Goal: Information Seeking & Learning: Learn about a topic

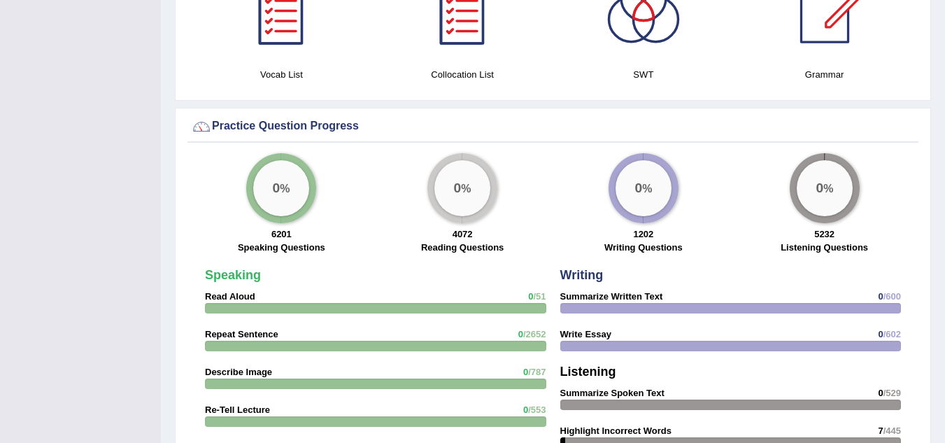
scroll to position [929, 0]
click at [825, 179] on div "0 %" at bounding box center [825, 187] width 56 height 56
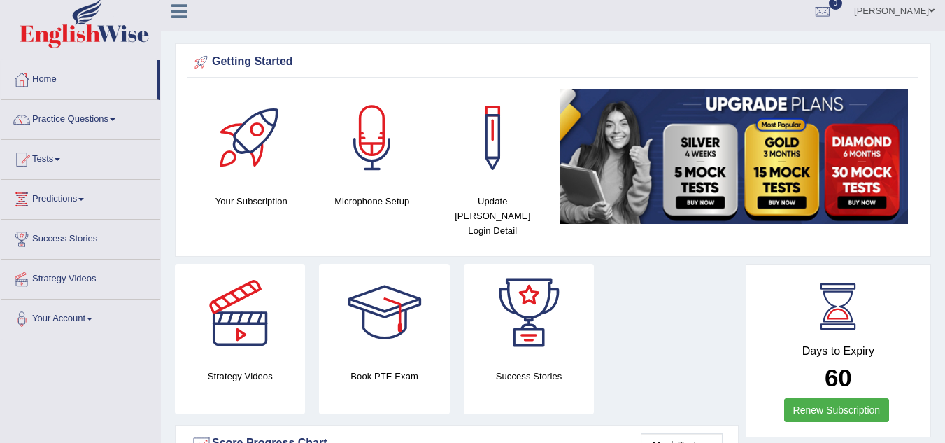
scroll to position [0, 0]
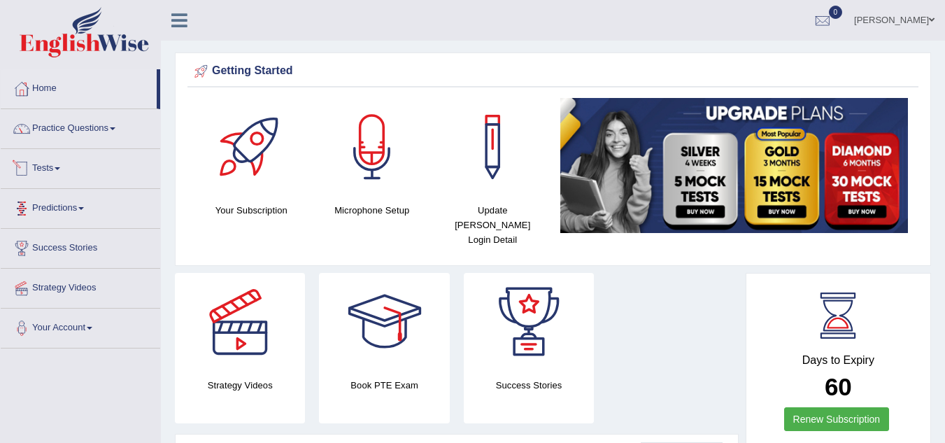
click at [66, 173] on link "Tests" at bounding box center [80, 166] width 159 height 35
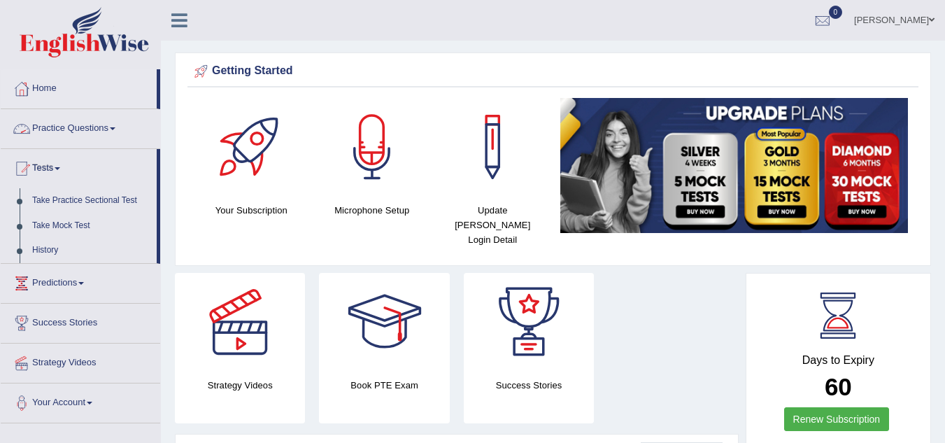
click at [117, 133] on link "Practice Questions" at bounding box center [80, 126] width 159 height 35
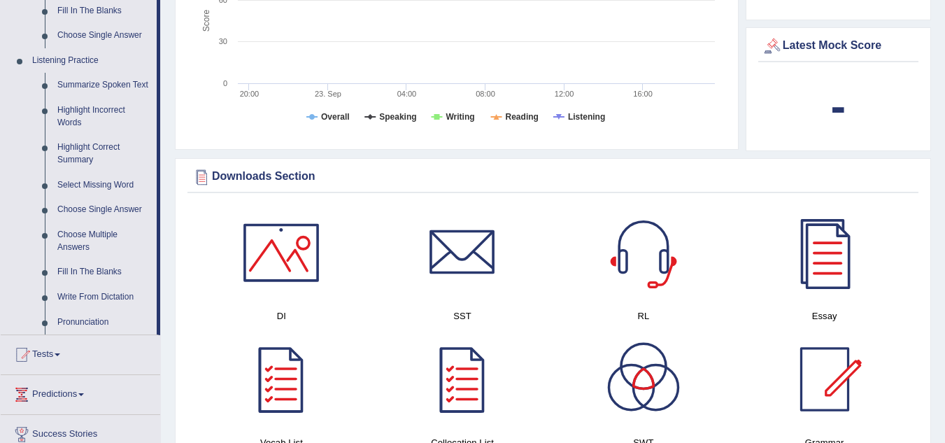
scroll to position [562, 0]
click at [104, 80] on link "Summarize Spoken Text" at bounding box center [104, 84] width 106 height 25
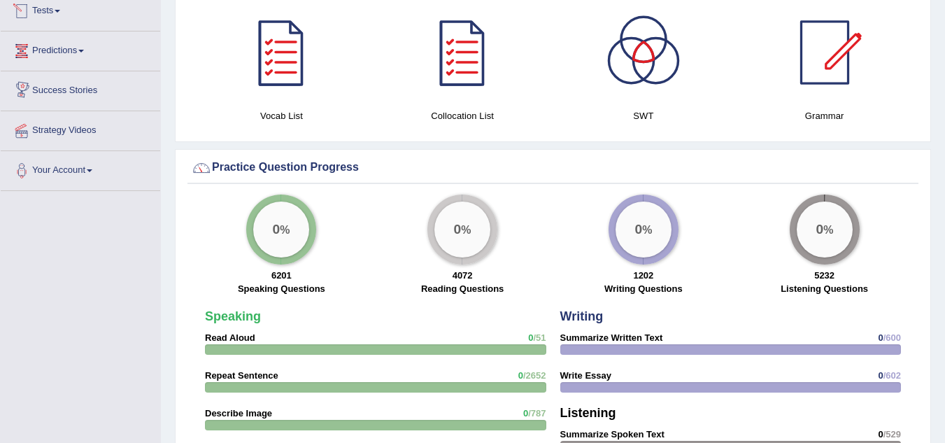
scroll to position [775, 0]
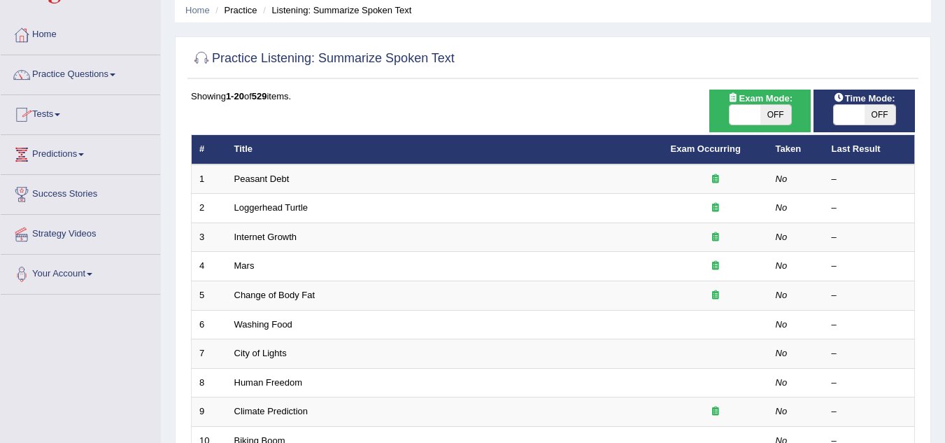
click at [60, 114] on span at bounding box center [58, 114] width 6 height 3
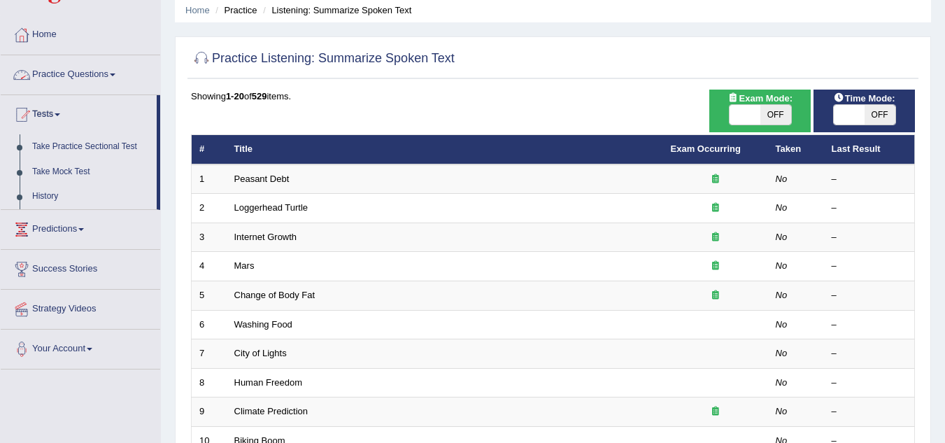
click at [115, 80] on link "Practice Questions" at bounding box center [80, 72] width 159 height 35
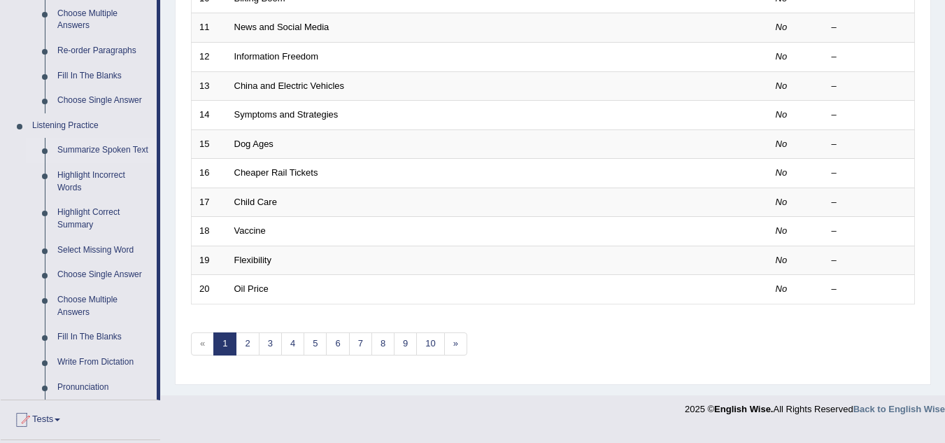
scroll to position [497, 0]
click at [110, 175] on link "Highlight Incorrect Words" at bounding box center [104, 180] width 106 height 37
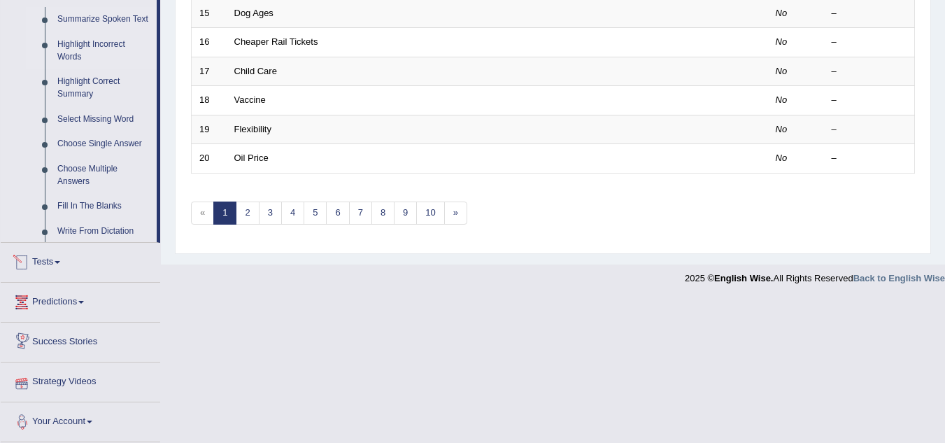
scroll to position [603, 0]
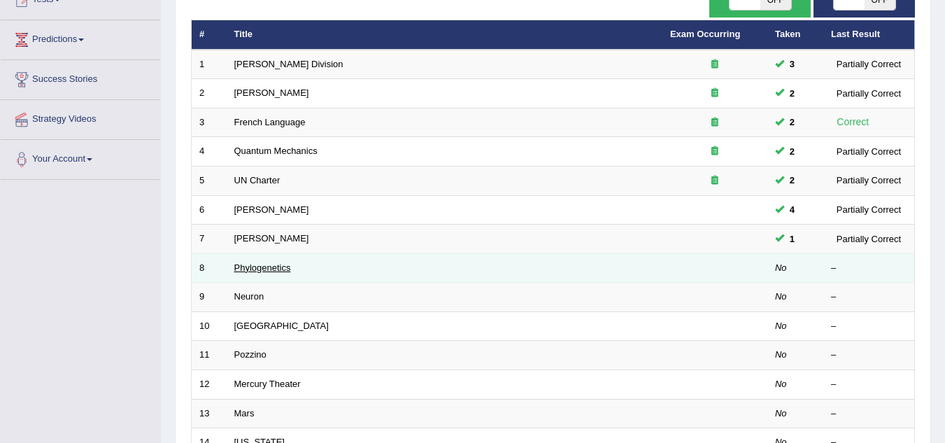
scroll to position [171, 0]
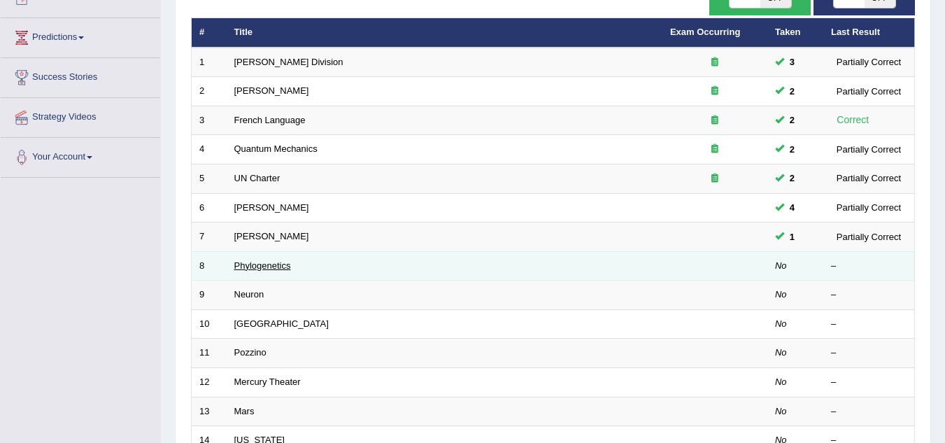
click at [262, 261] on link "Phylogenetics" at bounding box center [262, 265] width 57 height 10
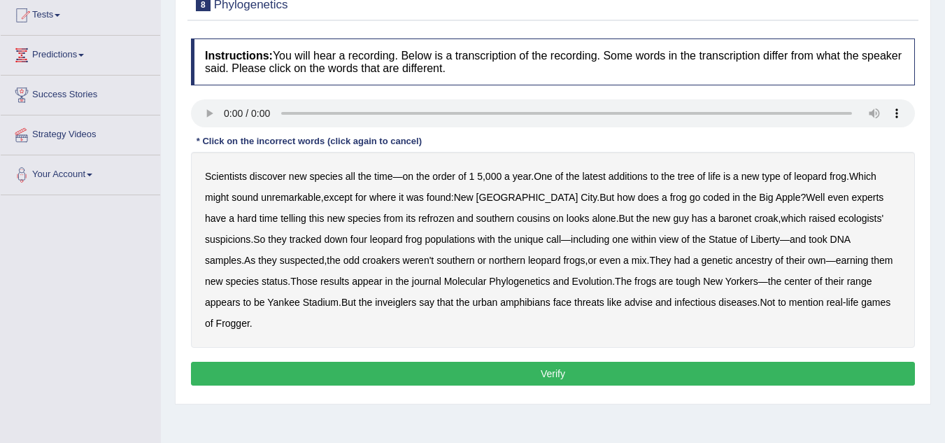
scroll to position [166, 0]
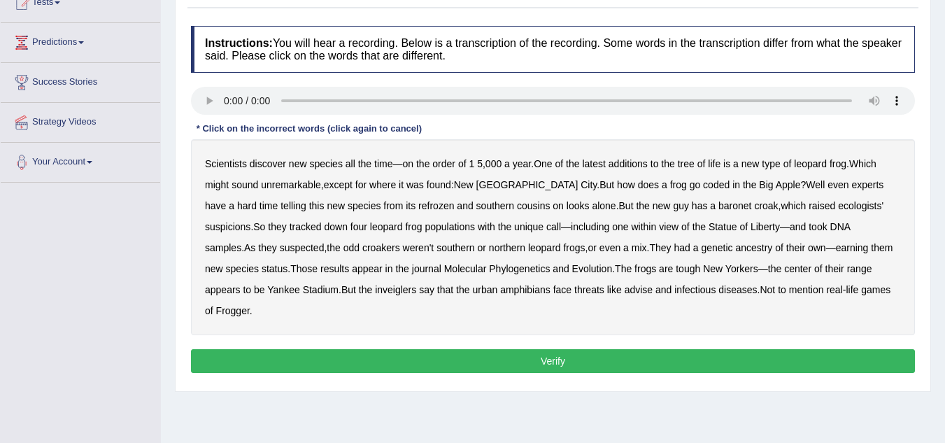
click at [703, 186] on b "coded" at bounding box center [716, 184] width 27 height 11
click at [718, 206] on b "baronet" at bounding box center [734, 205] width 33 height 11
click at [735, 248] on b "ancestry" at bounding box center [753, 247] width 37 height 11
click at [375, 285] on b "inveiglers" at bounding box center [395, 289] width 41 height 11
click at [564, 349] on button "Verify" at bounding box center [553, 361] width 724 height 24
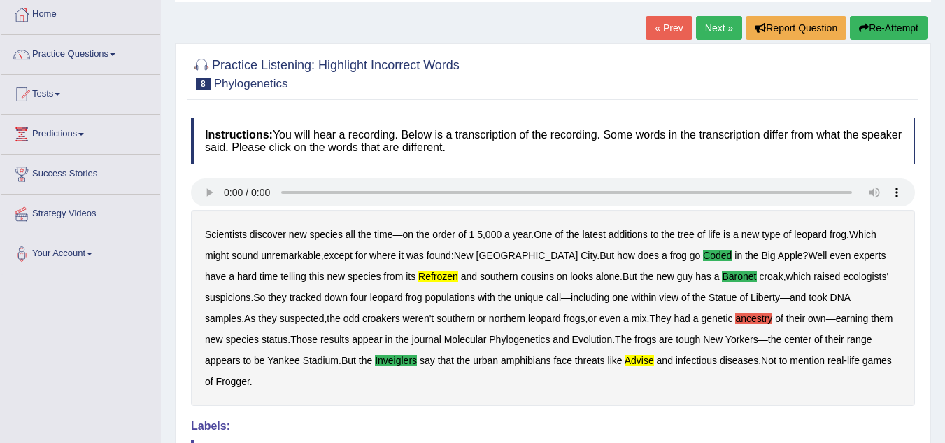
scroll to position [57, 0]
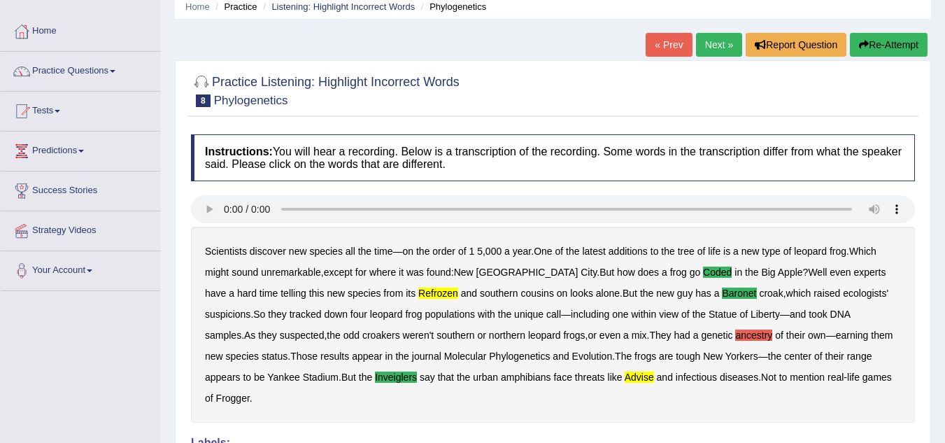
click at [886, 48] on button "Re-Attempt" at bounding box center [889, 45] width 78 height 24
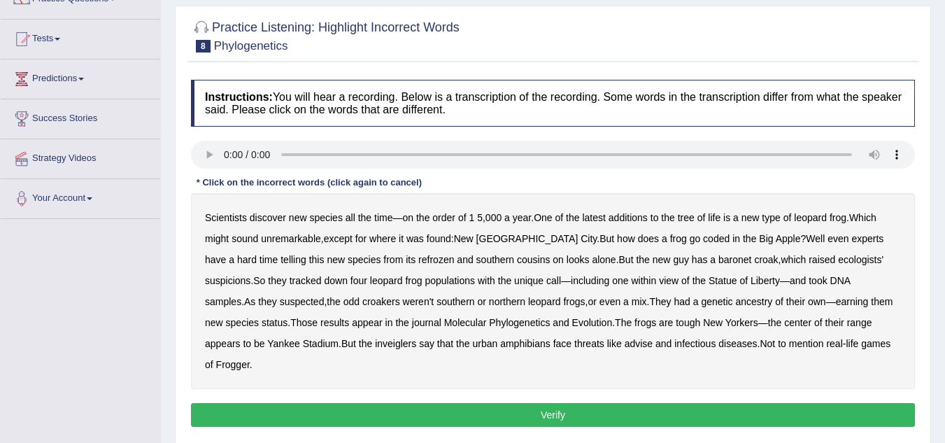
scroll to position [137, 0]
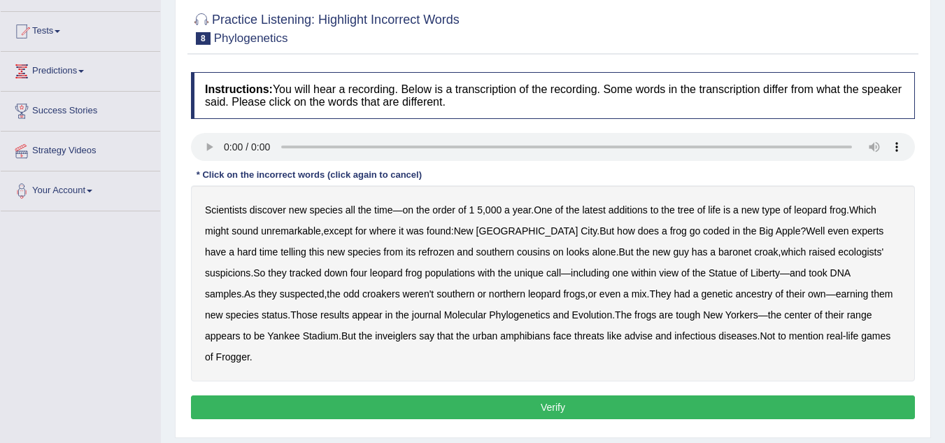
click at [418, 250] on b "refrozen" at bounding box center [436, 251] width 36 height 11
click at [718, 255] on b "baronet" at bounding box center [734, 251] width 33 height 11
click at [375, 336] on b "inveiglers" at bounding box center [395, 335] width 41 height 11
click at [625, 337] on b "advise" at bounding box center [639, 335] width 28 height 11
click at [629, 395] on button "Verify" at bounding box center [553, 407] width 724 height 24
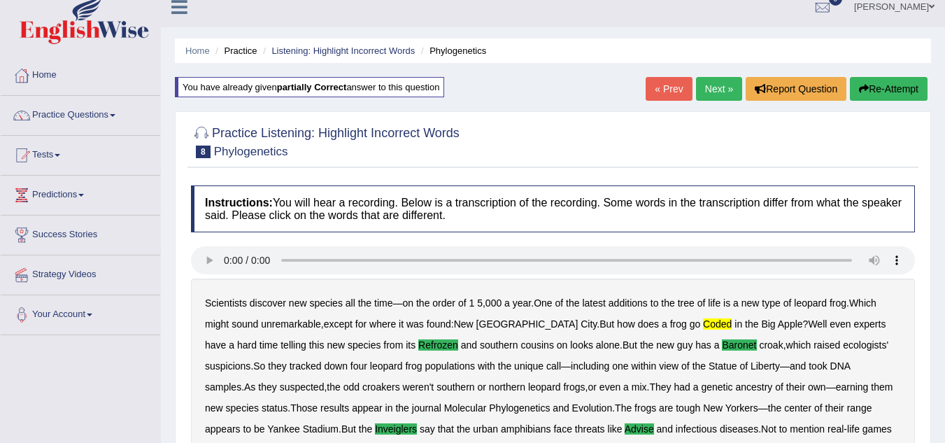
scroll to position [0, 0]
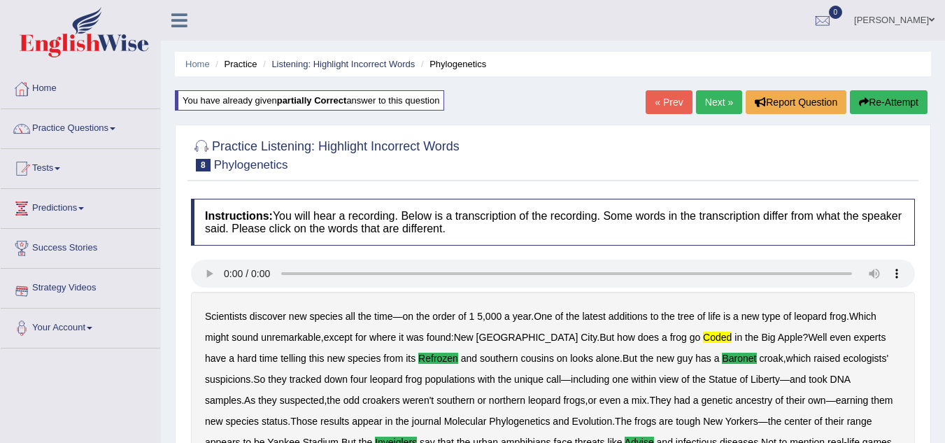
click at [708, 104] on link "Next »" at bounding box center [719, 102] width 46 height 24
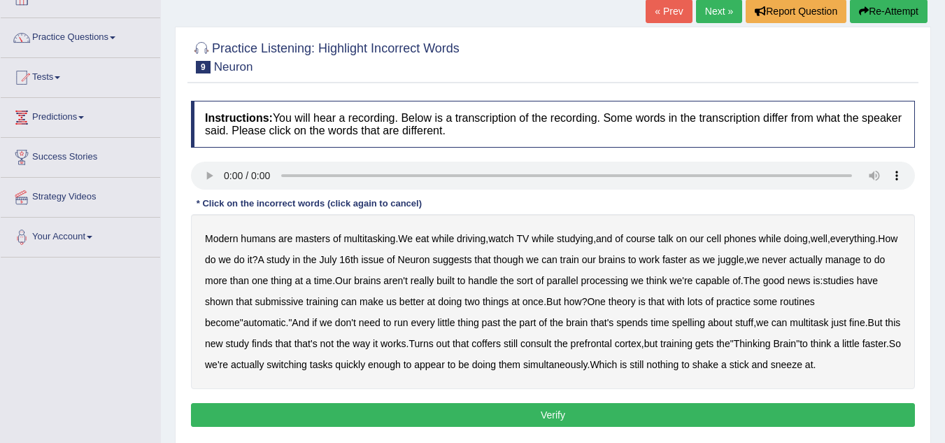
scroll to position [117, 0]
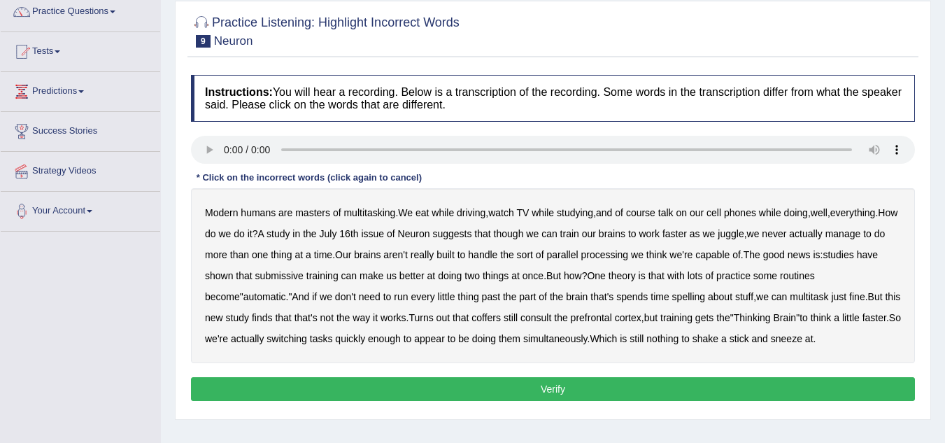
click at [271, 280] on b "submissive" at bounding box center [279, 275] width 48 height 11
click at [471, 319] on b "coffers" at bounding box center [485, 317] width 29 height 11
click at [571, 319] on b "prefrontal" at bounding box center [591, 317] width 41 height 11
click at [540, 394] on button "Verify" at bounding box center [553, 389] width 724 height 24
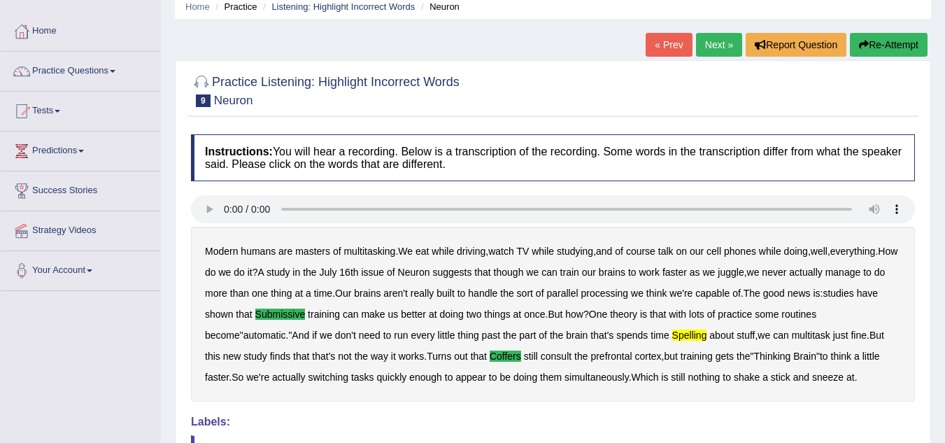
scroll to position [36, 0]
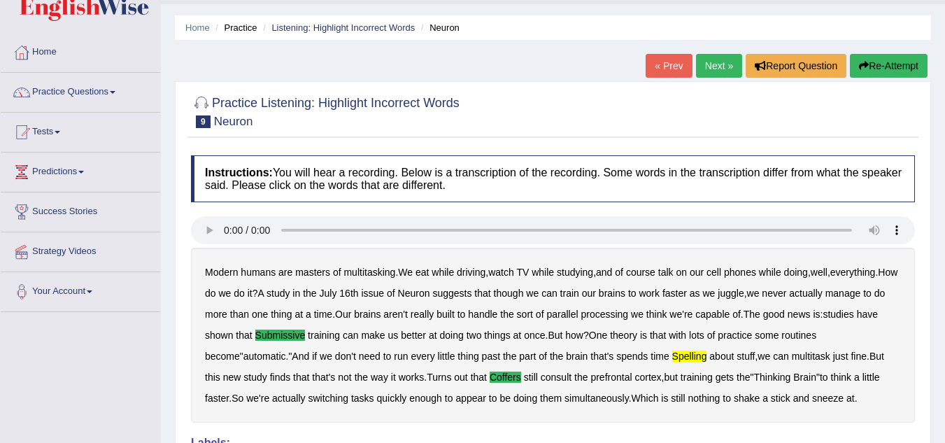
click at [900, 69] on button "Re-Attempt" at bounding box center [889, 66] width 78 height 24
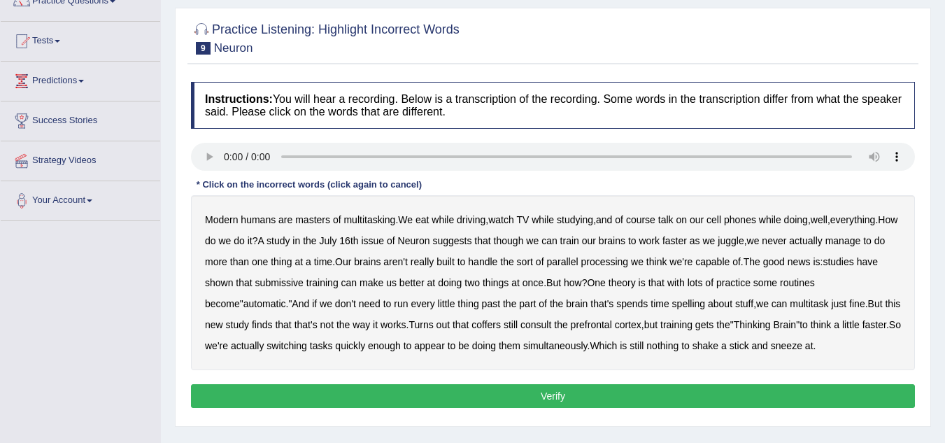
scroll to position [131, 0]
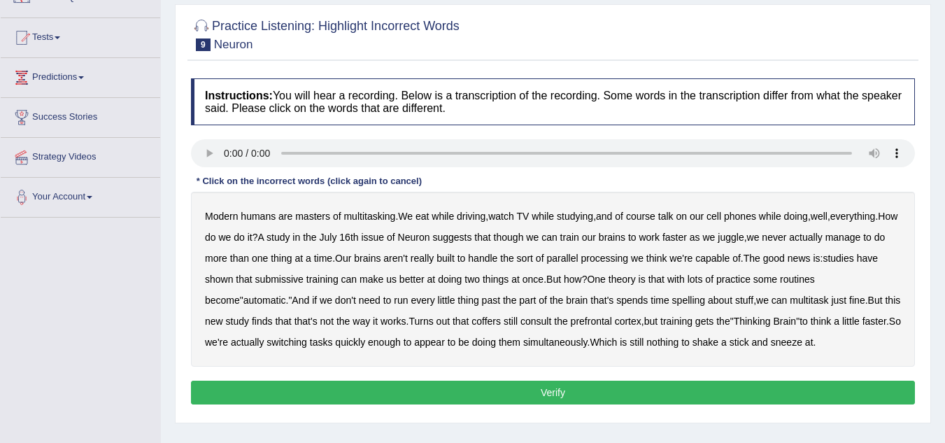
click at [473, 323] on b "coffers" at bounding box center [485, 320] width 29 height 11
click at [278, 279] on b "submissive" at bounding box center [279, 278] width 48 height 11
click at [513, 394] on button "Verify" at bounding box center [553, 392] width 724 height 24
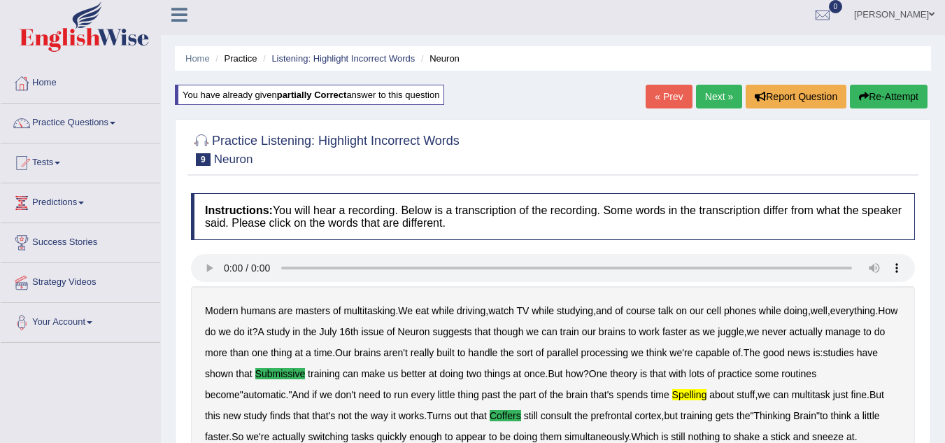
scroll to position [0, 0]
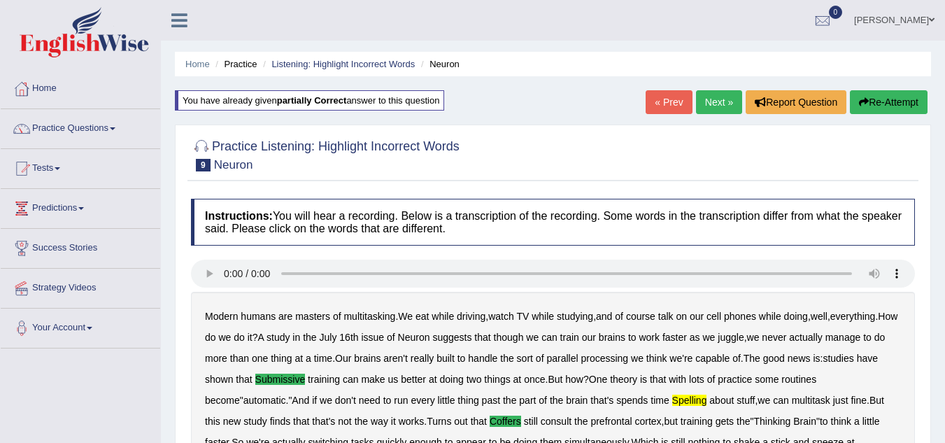
click at [717, 108] on link "Next »" at bounding box center [719, 102] width 46 height 24
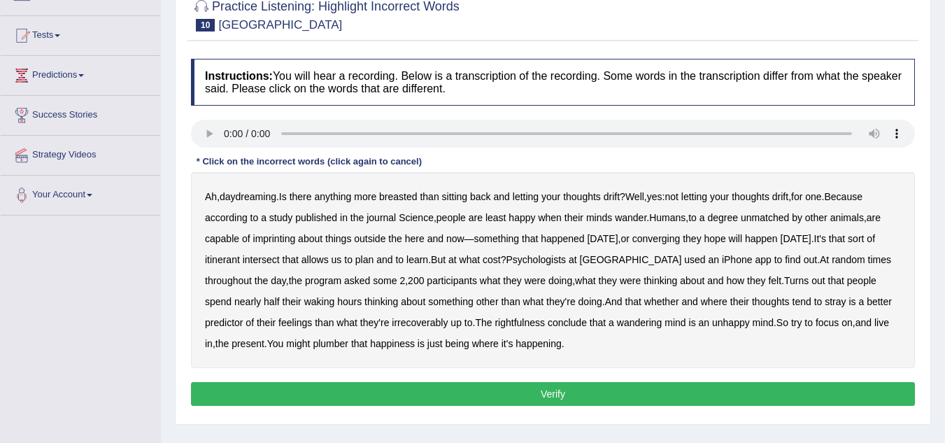
scroll to position [136, 0]
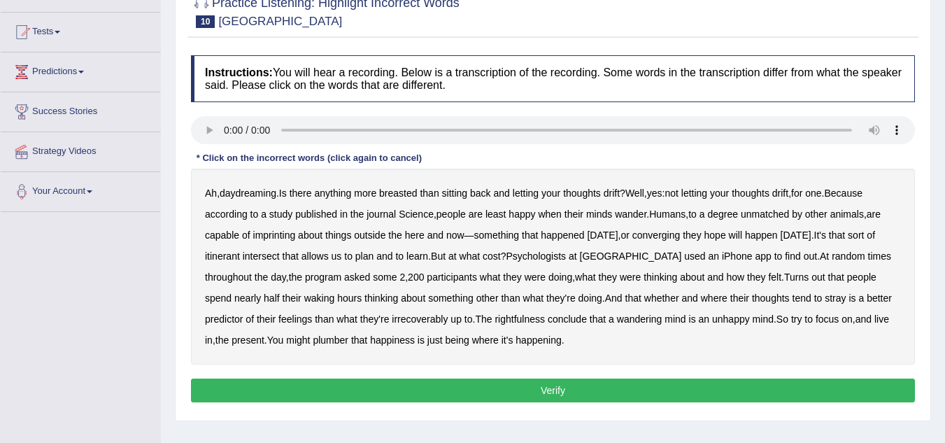
click at [404, 197] on b "breasted" at bounding box center [398, 192] width 38 height 11
click at [281, 234] on b "imprinting" at bounding box center [274, 234] width 43 height 11
click at [392, 320] on b "irrecoverably" at bounding box center [420, 318] width 56 height 11
click at [494, 321] on b "rightfulness" at bounding box center [519, 318] width 50 height 11
click at [313, 340] on b "plumber" at bounding box center [331, 339] width 36 height 11
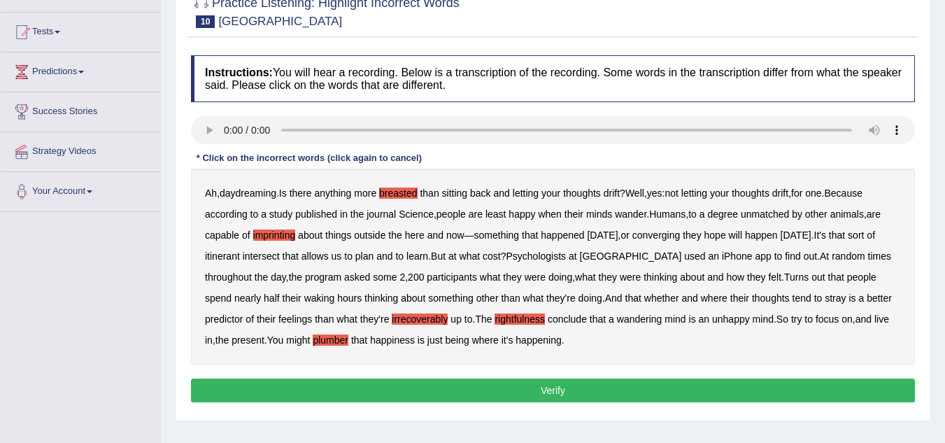
click at [505, 383] on button "Verify" at bounding box center [553, 390] width 724 height 24
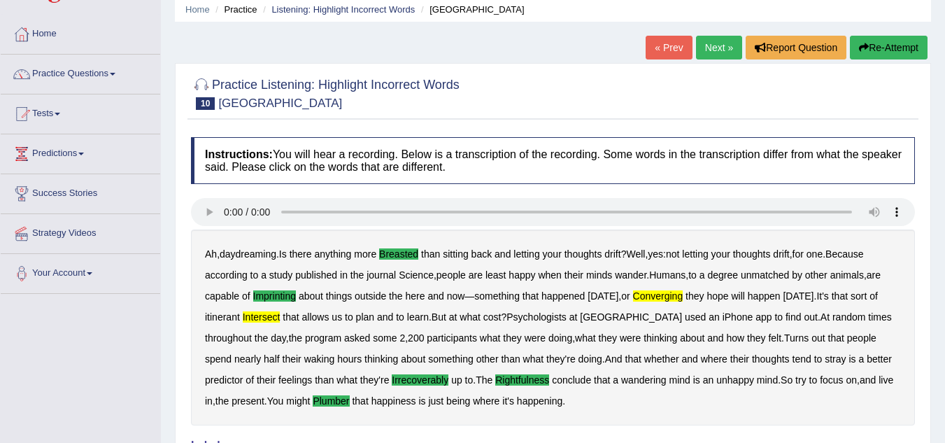
scroll to position [29, 0]
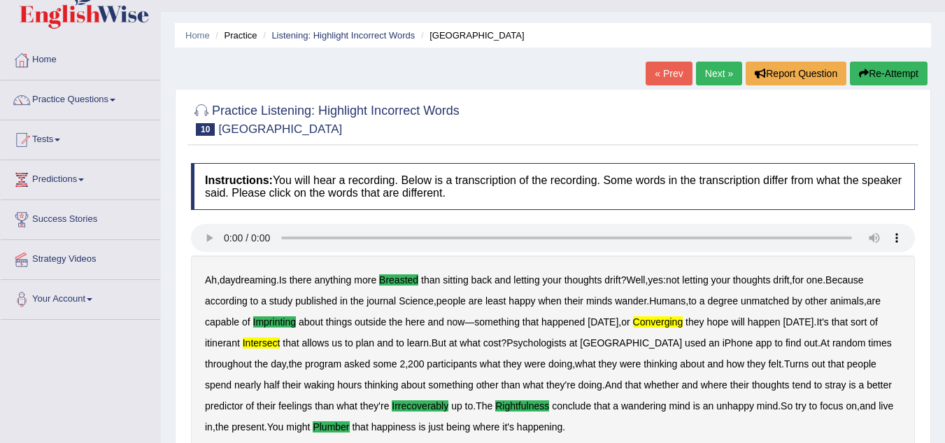
click at [876, 73] on button "Re-Attempt" at bounding box center [889, 74] width 78 height 24
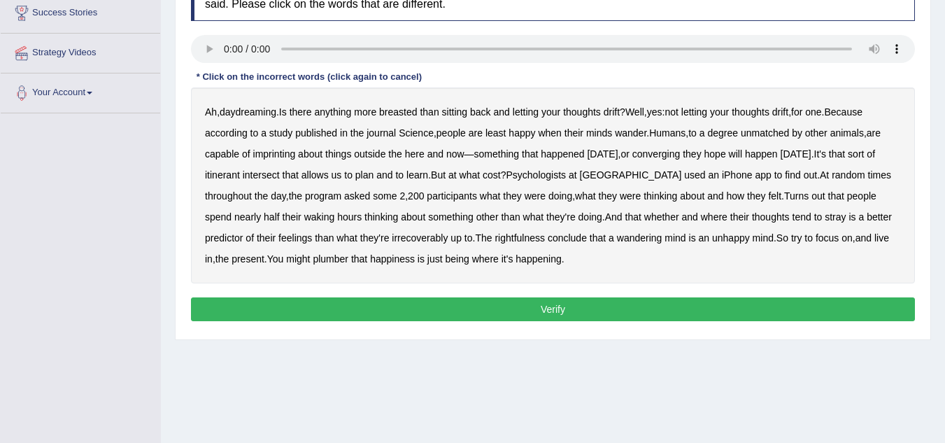
scroll to position [236, 0]
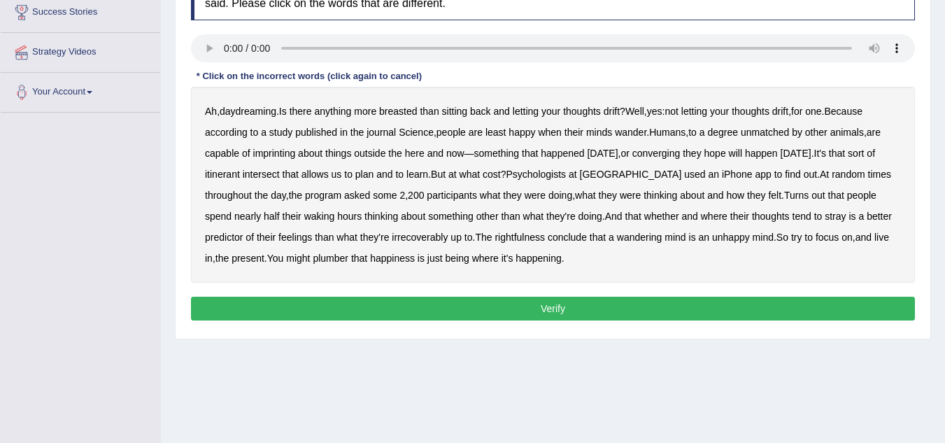
click at [404, 112] on b "breasted" at bounding box center [398, 111] width 38 height 11
click at [264, 153] on b "imprinting" at bounding box center [274, 153] width 43 height 11
click at [661, 151] on b "converging" at bounding box center [656, 153] width 48 height 11
click at [392, 238] on b "irrecoverably" at bounding box center [420, 236] width 56 height 11
click at [494, 239] on b "rightfulness" at bounding box center [519, 236] width 50 height 11
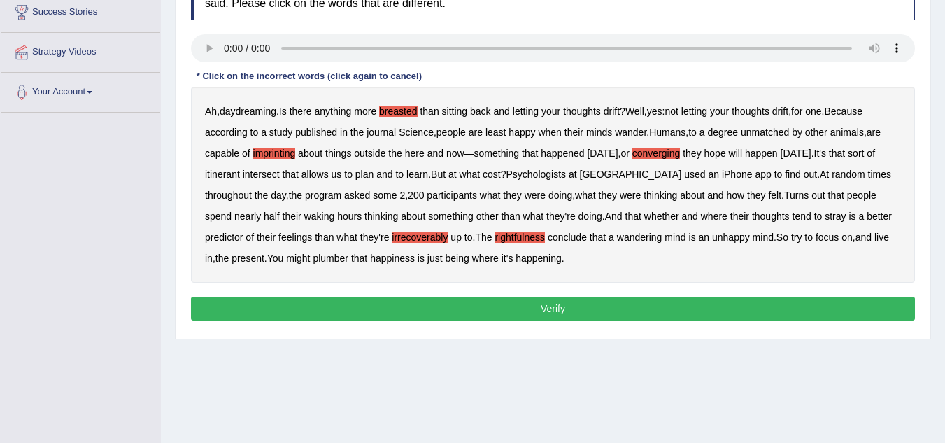
click at [313, 258] on b "plumber" at bounding box center [331, 257] width 36 height 11
click at [573, 313] on button "Verify" at bounding box center [553, 309] width 724 height 24
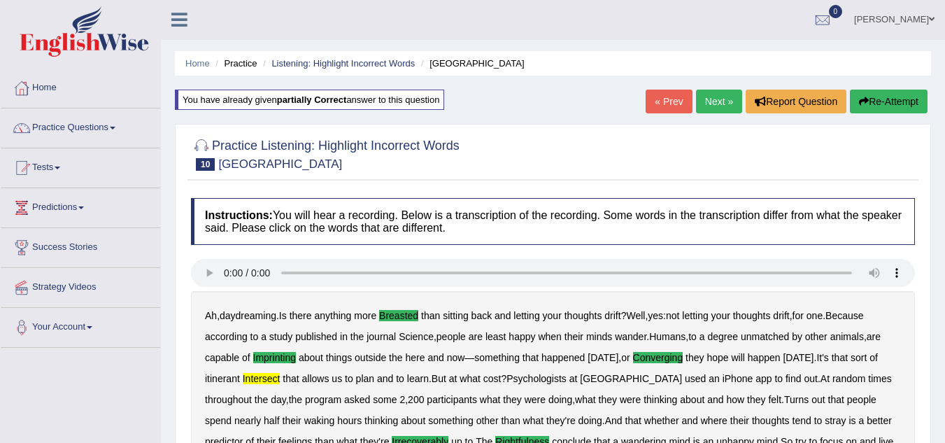
scroll to position [0, 0]
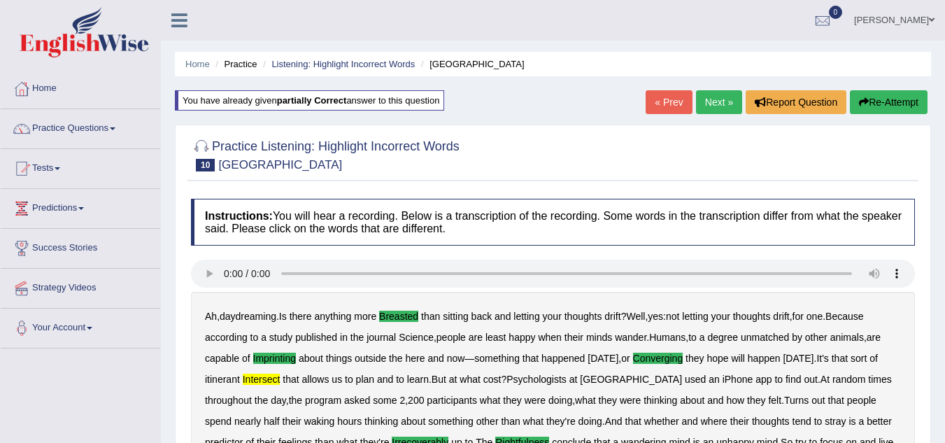
click at [894, 99] on button "Re-Attempt" at bounding box center [889, 102] width 78 height 24
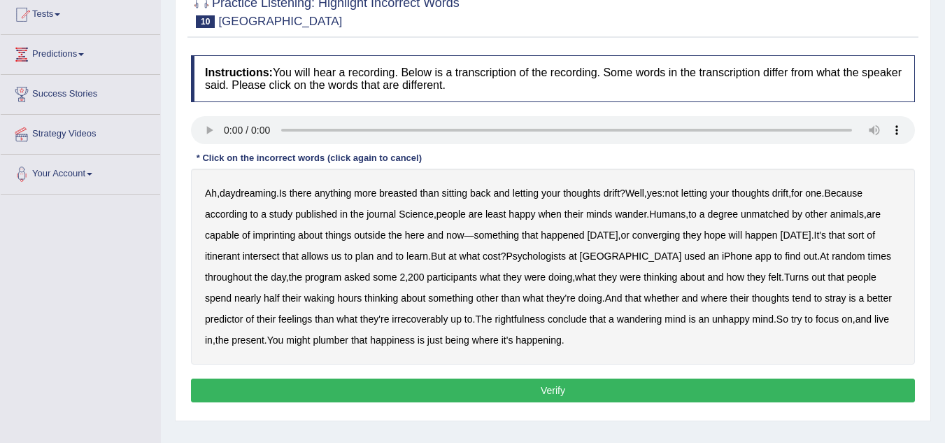
click at [393, 190] on b "breasted" at bounding box center [398, 192] width 38 height 11
click at [278, 238] on b "imprinting" at bounding box center [274, 234] width 43 height 11
click at [264, 249] on div "Ah , daydreaming . Is there anything more breasted than sitting back and lettin…" at bounding box center [553, 267] width 724 height 196
click at [262, 257] on b "intersect" at bounding box center [261, 255] width 37 height 11
click at [392, 318] on b "irrecoverably" at bounding box center [420, 318] width 56 height 11
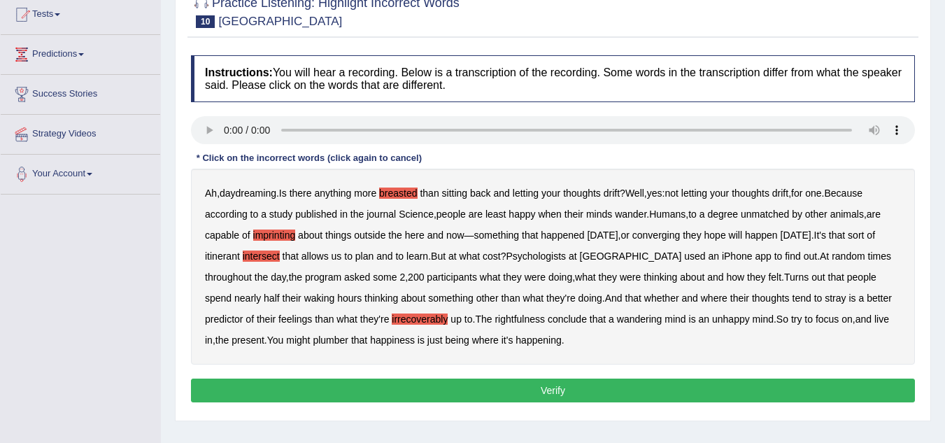
click at [494, 318] on b "rightfulness" at bounding box center [519, 318] width 50 height 11
click at [313, 343] on b "plumber" at bounding box center [331, 339] width 36 height 11
click at [507, 383] on button "Verify" at bounding box center [553, 390] width 724 height 24
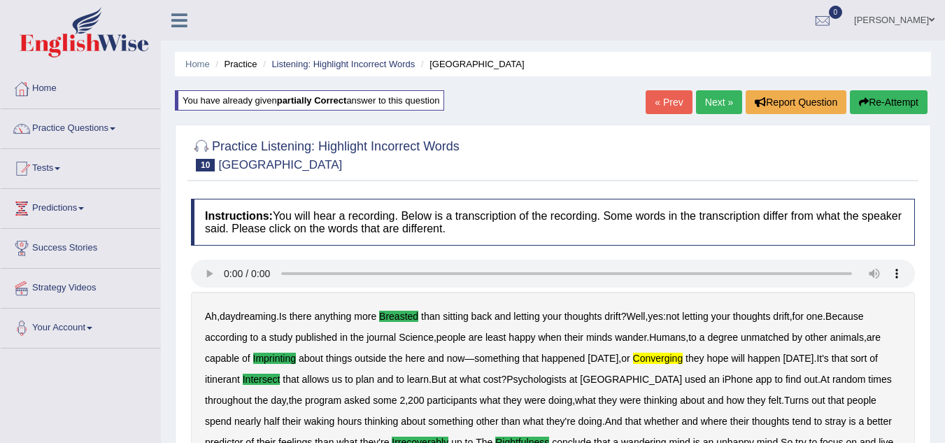
click at [711, 103] on link "Next »" at bounding box center [719, 102] width 46 height 24
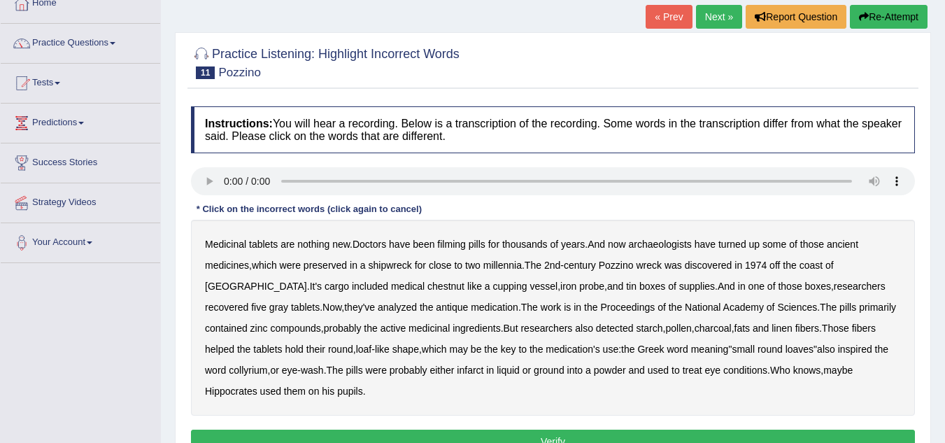
scroll to position [120, 0]
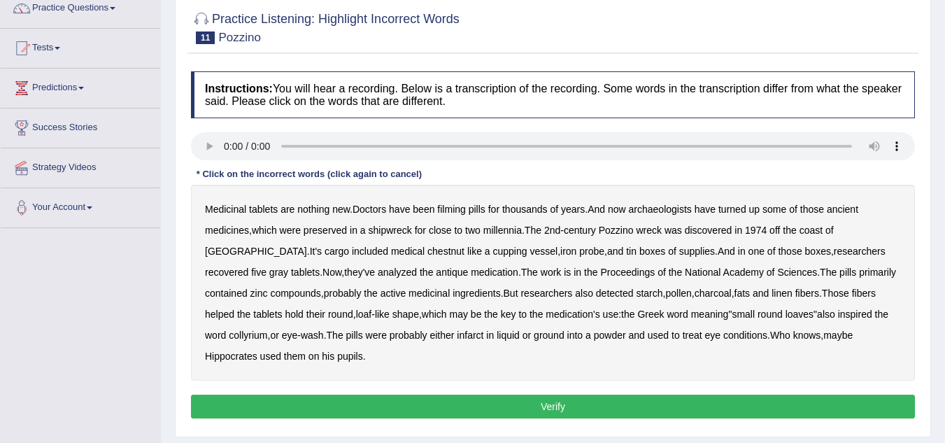
click at [465, 213] on b "filming" at bounding box center [451, 209] width 28 height 11
click at [427, 252] on b "chestnut" at bounding box center [445, 250] width 37 height 11
click at [723, 266] on b "Academy" at bounding box center [743, 271] width 41 height 11
click at [723, 275] on b "Academy" at bounding box center [743, 271] width 41 height 11
click at [457, 338] on b "infarct" at bounding box center [470, 334] width 27 height 11
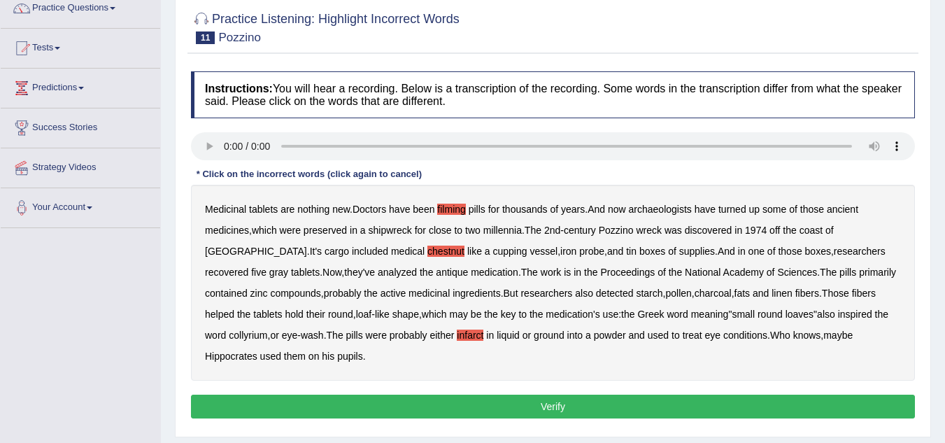
click at [547, 404] on button "Verify" at bounding box center [553, 406] width 724 height 24
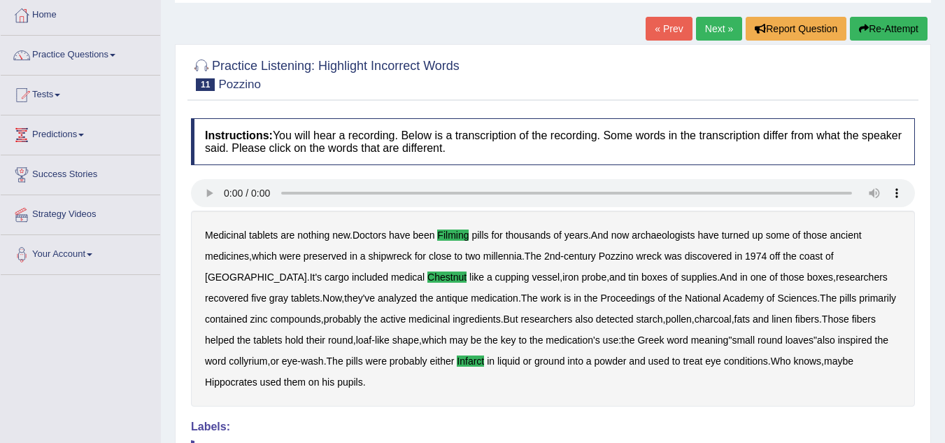
scroll to position [71, 0]
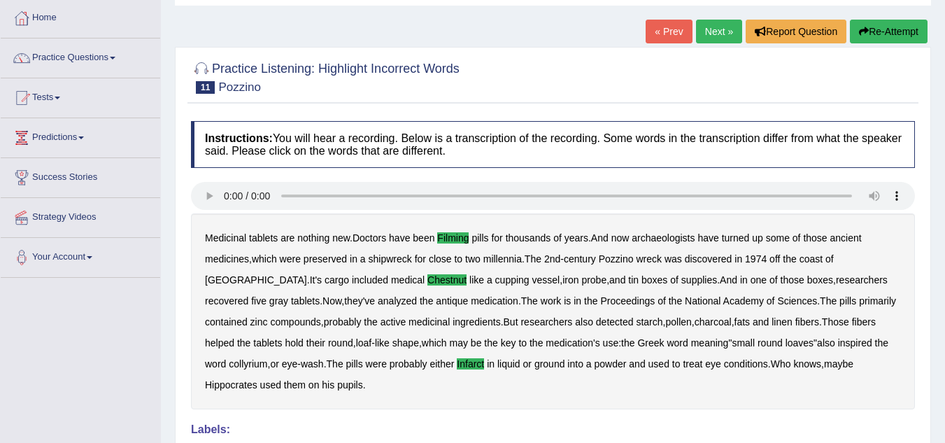
click at [715, 43] on link "Next »" at bounding box center [719, 32] width 46 height 24
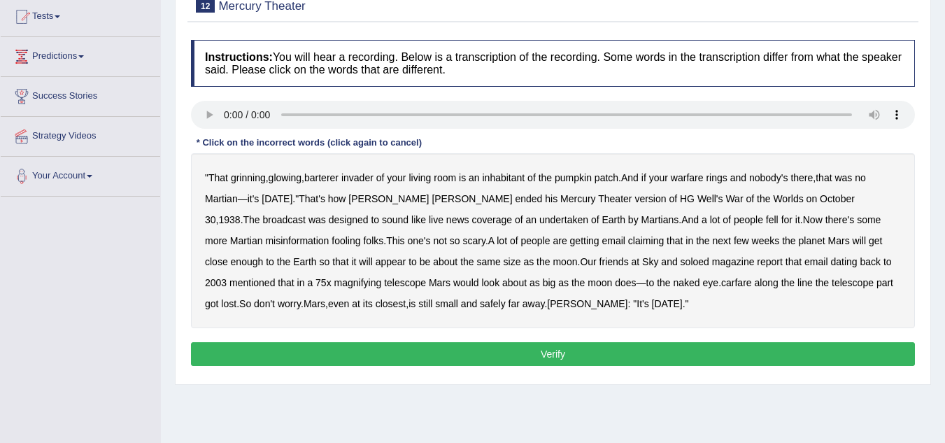
scroll to position [135, 0]
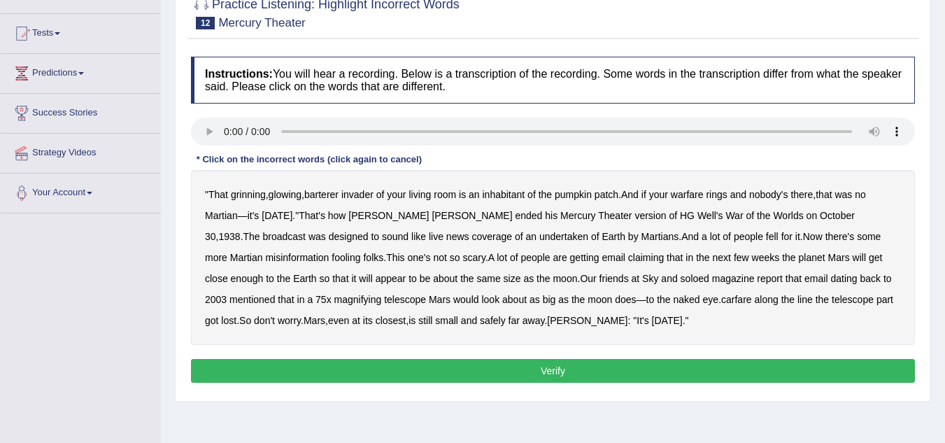
click at [698, 197] on b "warfare" at bounding box center [687, 194] width 33 height 11
click at [539, 237] on b "undertaken" at bounding box center [563, 236] width 49 height 11
click at [680, 278] on b "soloed" at bounding box center [694, 278] width 29 height 11
click at [721, 301] on b "carfare" at bounding box center [736, 299] width 31 height 11
click at [526, 376] on button "Verify" at bounding box center [553, 371] width 724 height 24
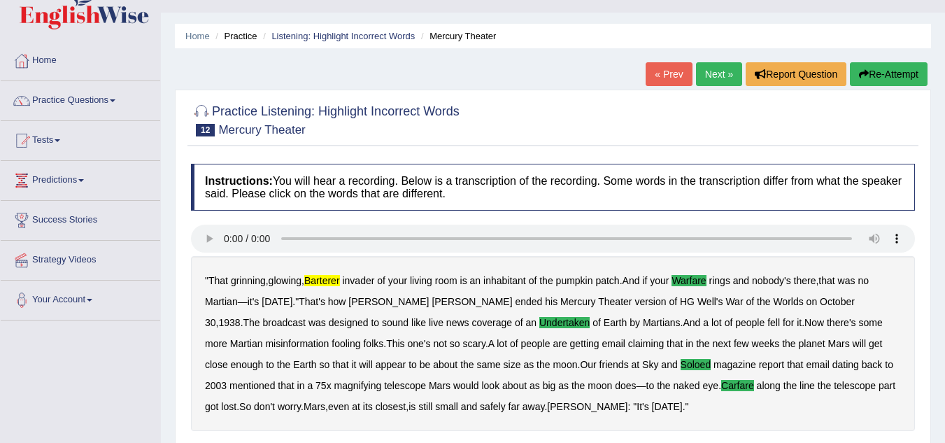
scroll to position [13, 0]
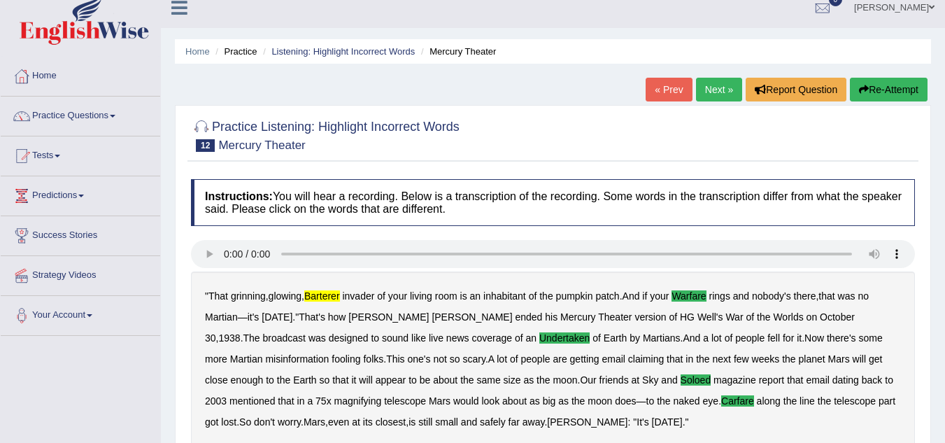
click at [714, 92] on link "Next »" at bounding box center [719, 90] width 46 height 24
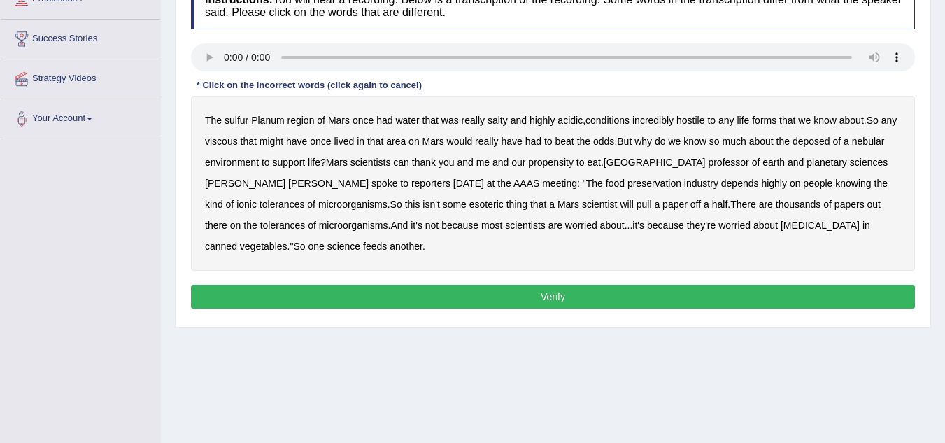
scroll to position [217, 0]
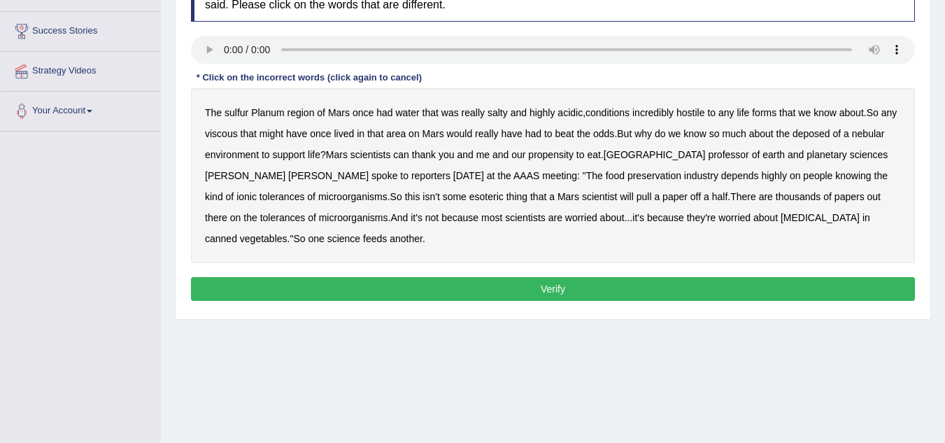
click at [236, 138] on b "viscous" at bounding box center [221, 133] width 33 height 11
click at [234, 110] on b "sulfur" at bounding box center [236, 112] width 24 height 11
click at [338, 291] on button "Verify" at bounding box center [553, 289] width 724 height 24
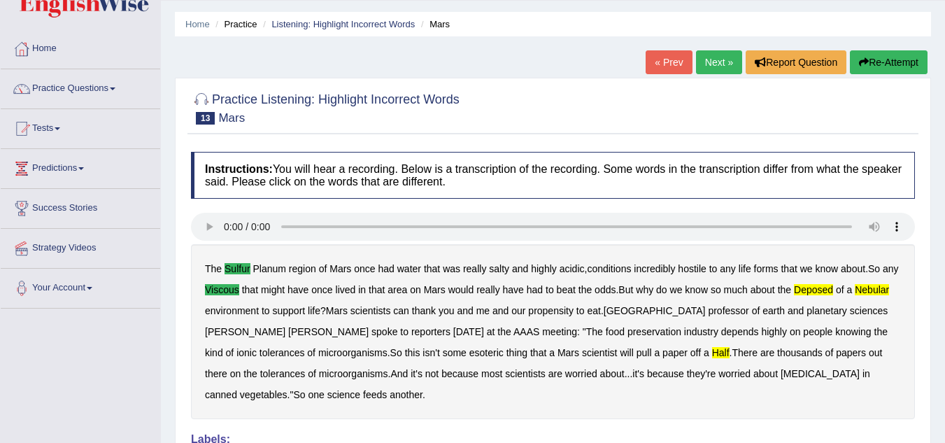
scroll to position [34, 0]
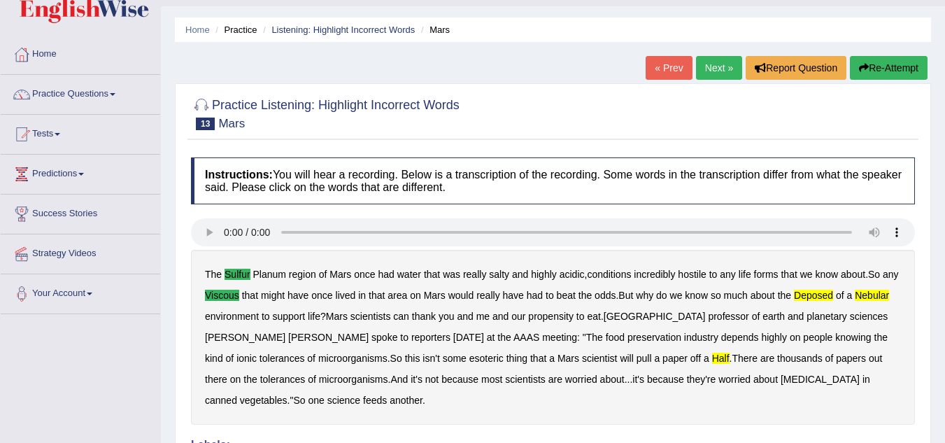
click at [871, 77] on button "Re-Attempt" at bounding box center [889, 68] width 78 height 24
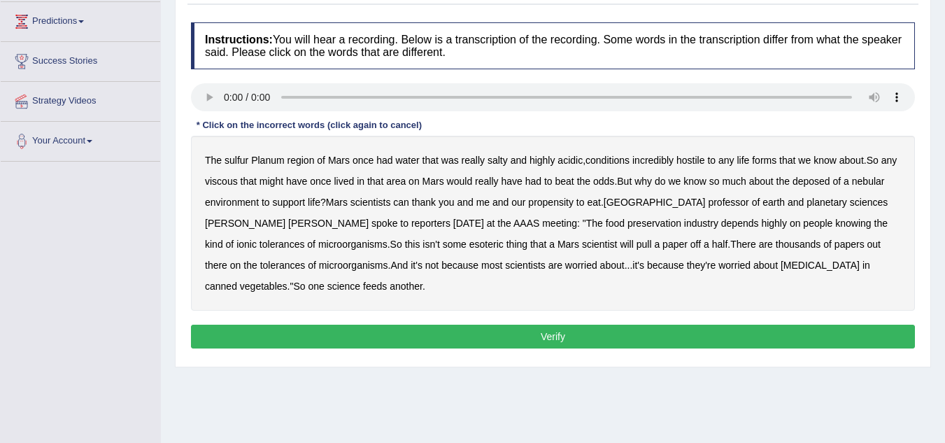
scroll to position [186, 0]
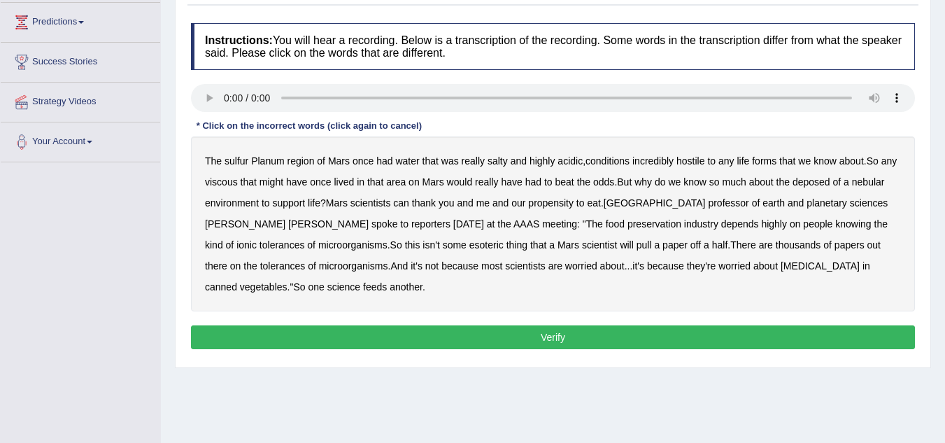
click at [236, 159] on b "sulfur" at bounding box center [236, 160] width 24 height 11
click at [231, 181] on b "viscous" at bounding box center [221, 181] width 33 height 11
click at [829, 180] on b "deposed" at bounding box center [811, 181] width 38 height 11
click at [570, 341] on button "Verify" at bounding box center [553, 337] width 724 height 24
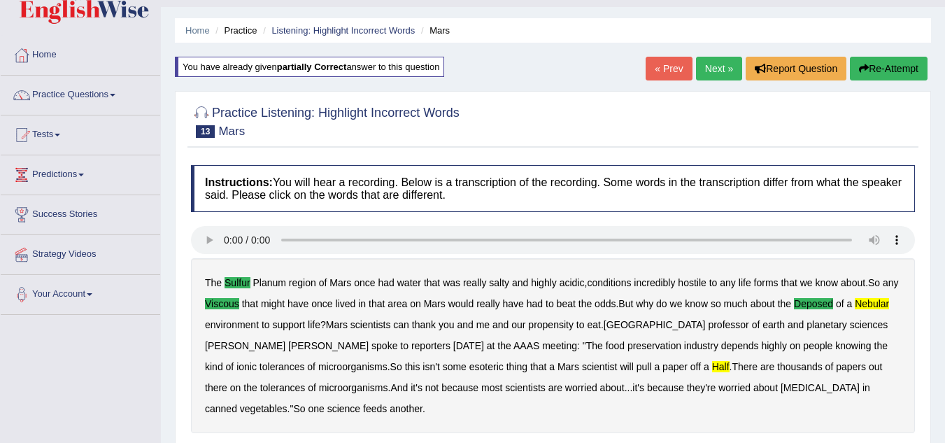
scroll to position [6, 0]
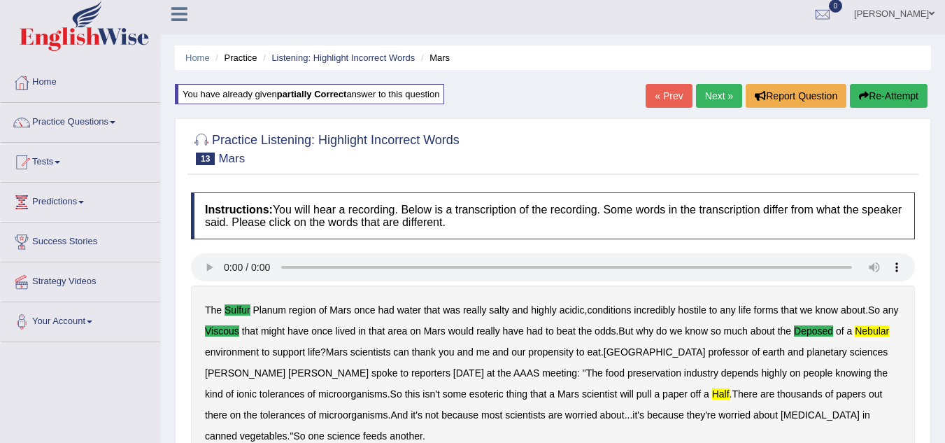
click at [890, 88] on button "Re-Attempt" at bounding box center [889, 96] width 78 height 24
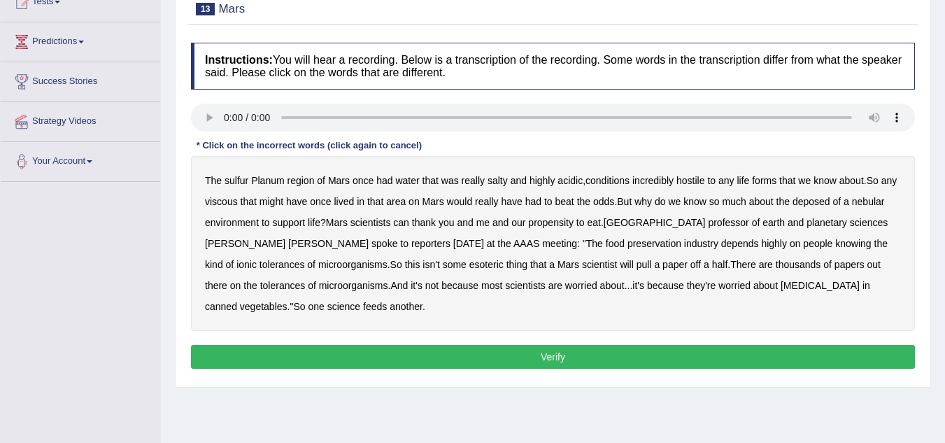
scroll to position [167, 0]
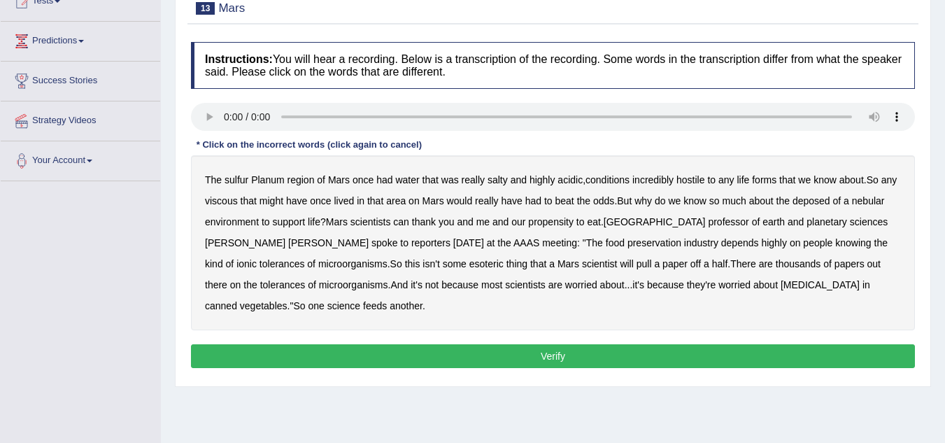
click at [233, 183] on b "sulfur" at bounding box center [236, 179] width 24 height 11
click at [238, 198] on b "viscous" at bounding box center [221, 200] width 33 height 11
click at [852, 206] on b "nebular" at bounding box center [868, 200] width 33 height 11
click at [712, 264] on b "half" at bounding box center [720, 263] width 16 height 11
click at [539, 357] on button "Verify" at bounding box center [553, 356] width 724 height 24
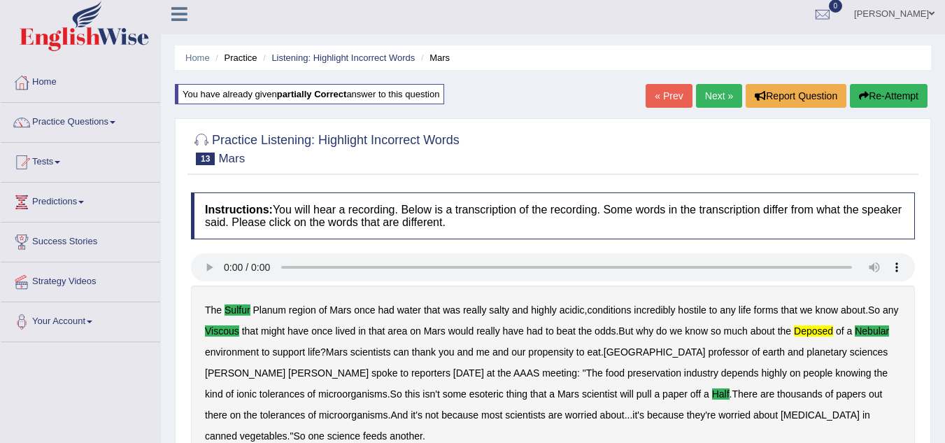
scroll to position [0, 0]
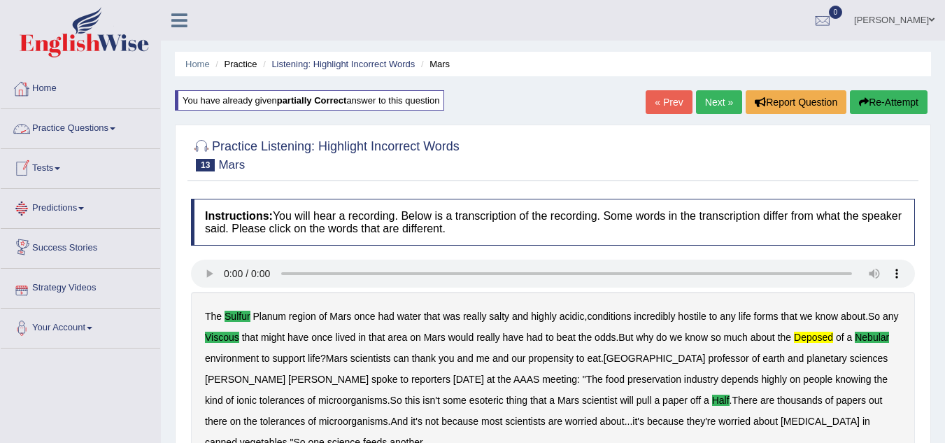
click at [73, 94] on link "Home" at bounding box center [80, 86] width 159 height 35
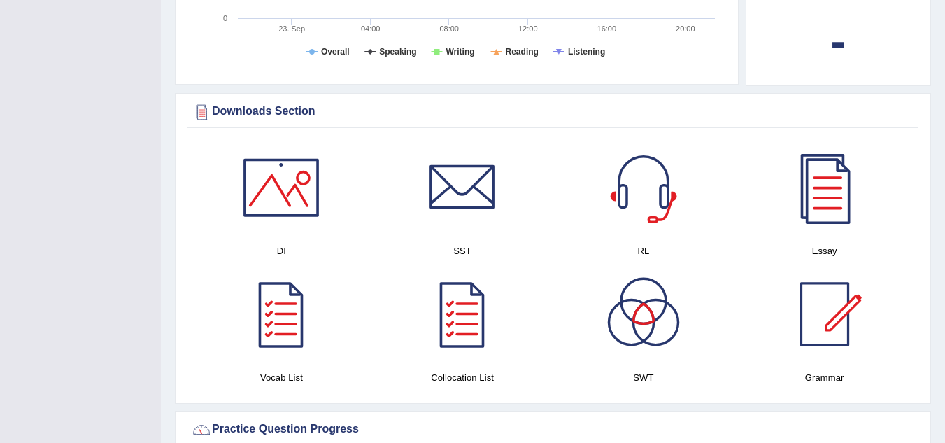
scroll to position [627, 0]
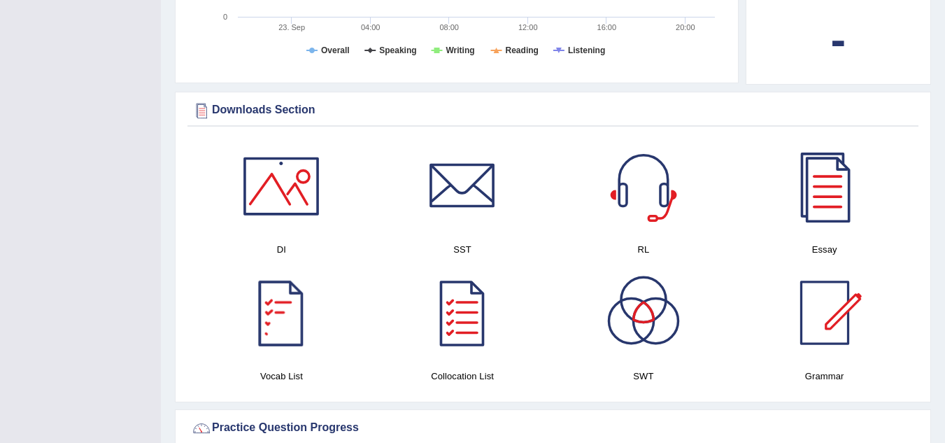
click at [290, 325] on div at bounding box center [281, 313] width 98 height 98
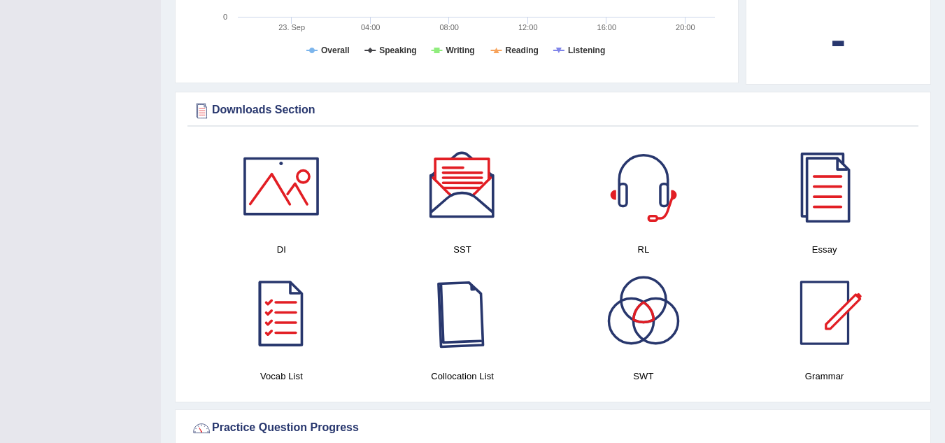
click at [461, 307] on div at bounding box center [462, 313] width 98 height 98
